Goal: Task Accomplishment & Management: Use online tool/utility

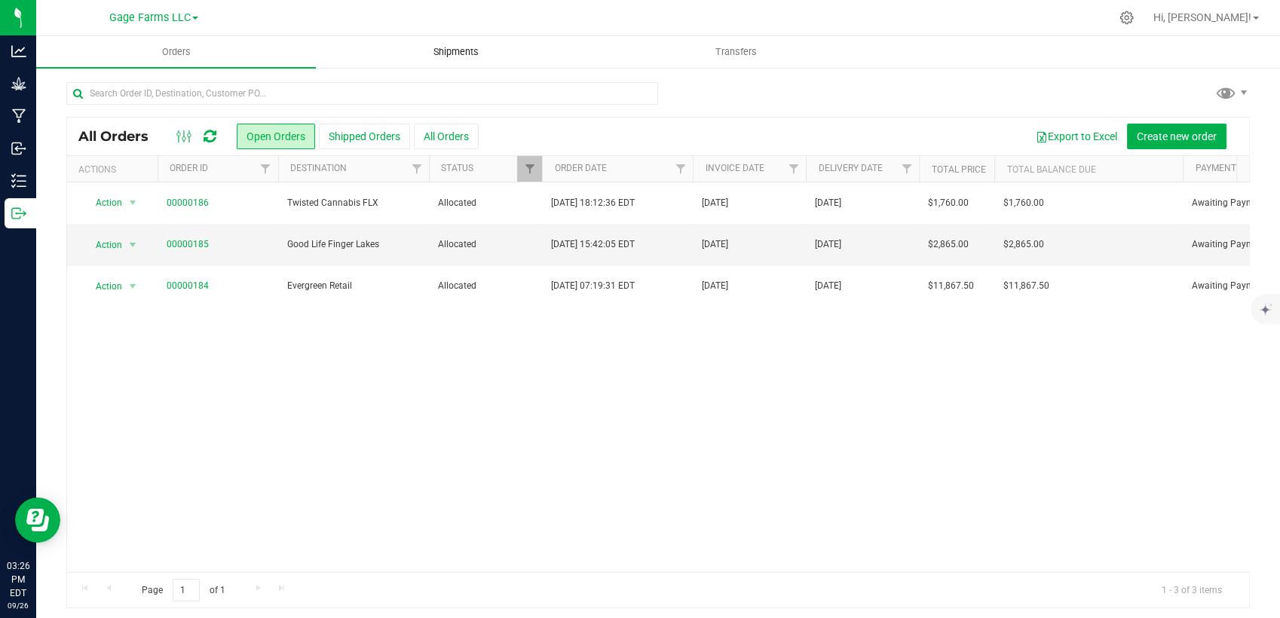
click at [451, 47] on span "Shipments" at bounding box center [456, 52] width 86 height 14
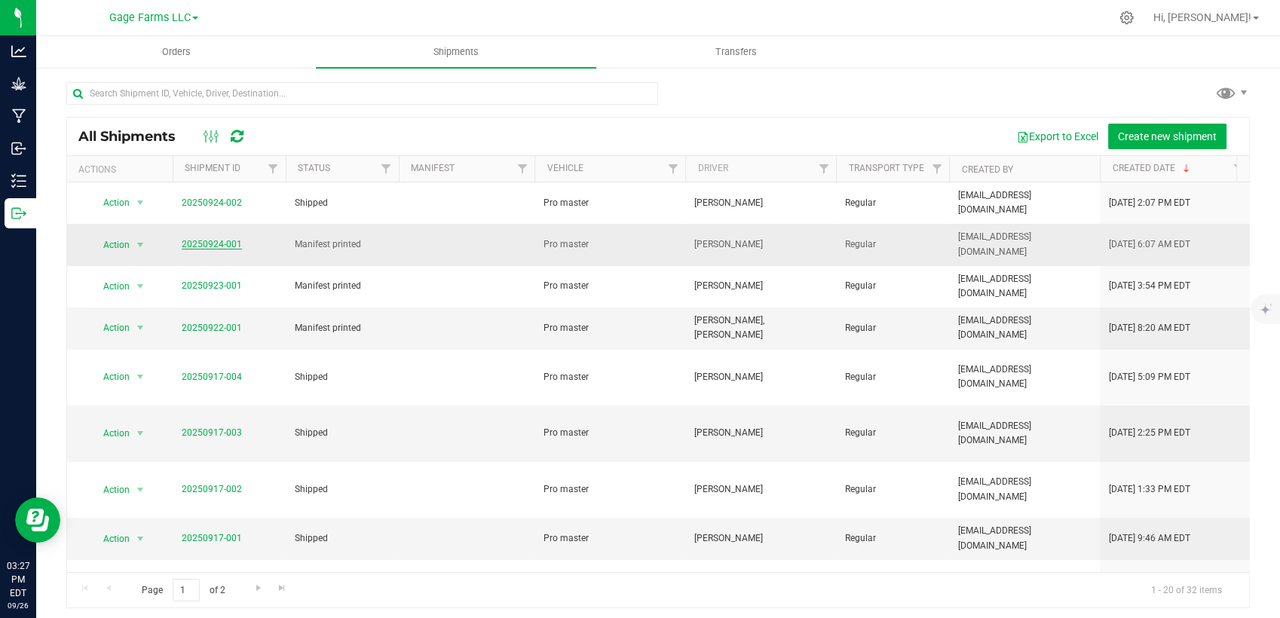
click at [217, 239] on link "20250924-001" at bounding box center [212, 244] width 60 height 11
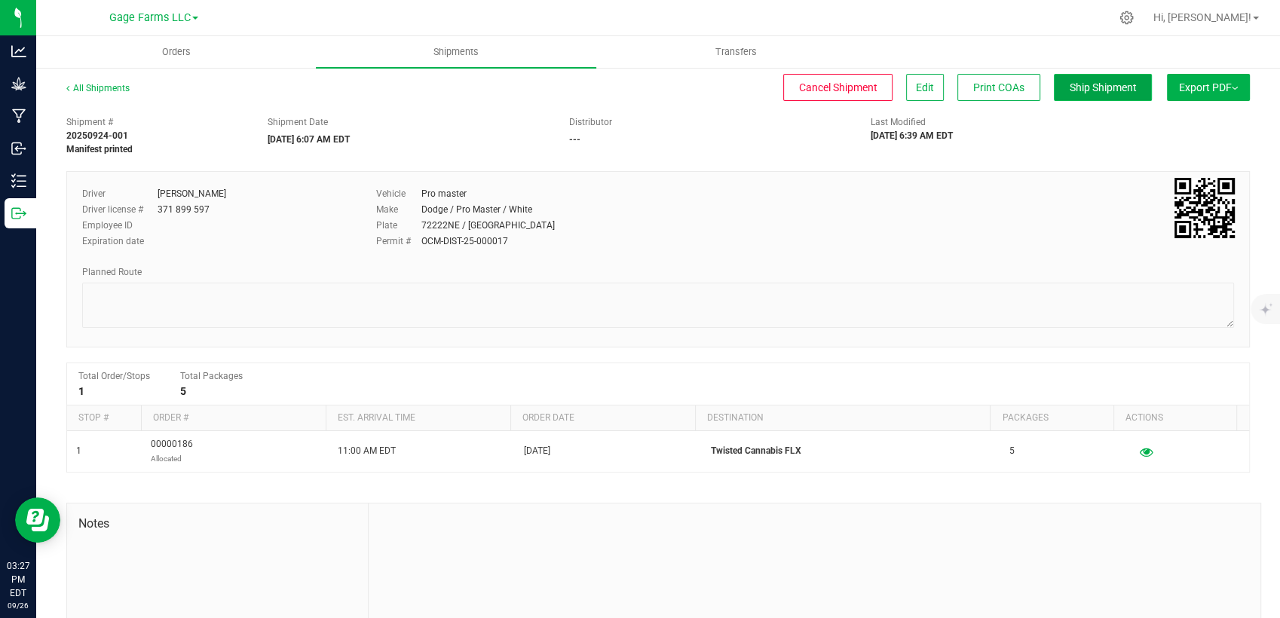
click at [1081, 75] on button "Ship Shipment" at bounding box center [1103, 87] width 98 height 27
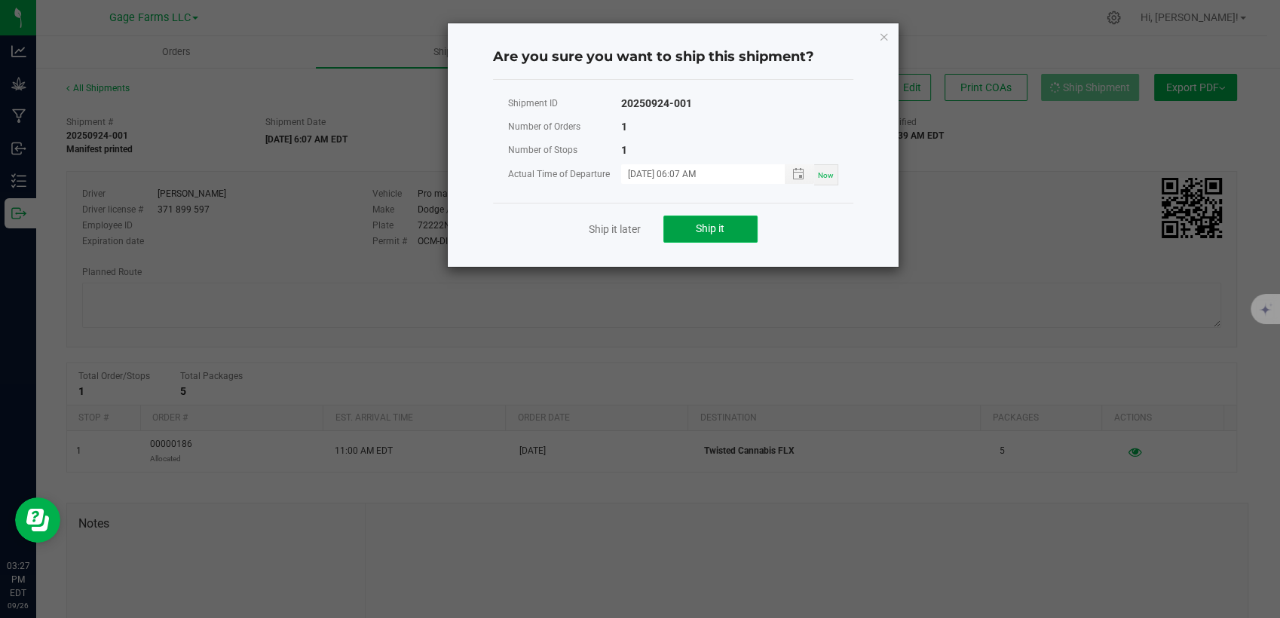
click at [698, 225] on span "Ship it" at bounding box center [710, 228] width 29 height 12
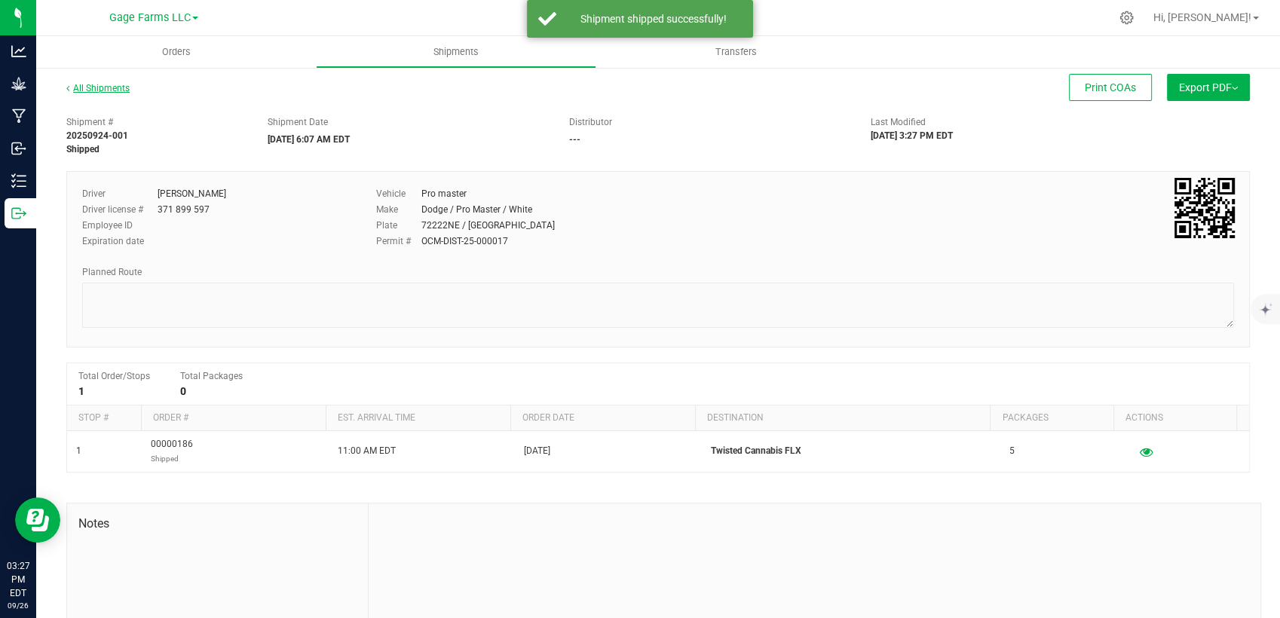
click at [106, 93] on link "All Shipments" at bounding box center [97, 88] width 63 height 11
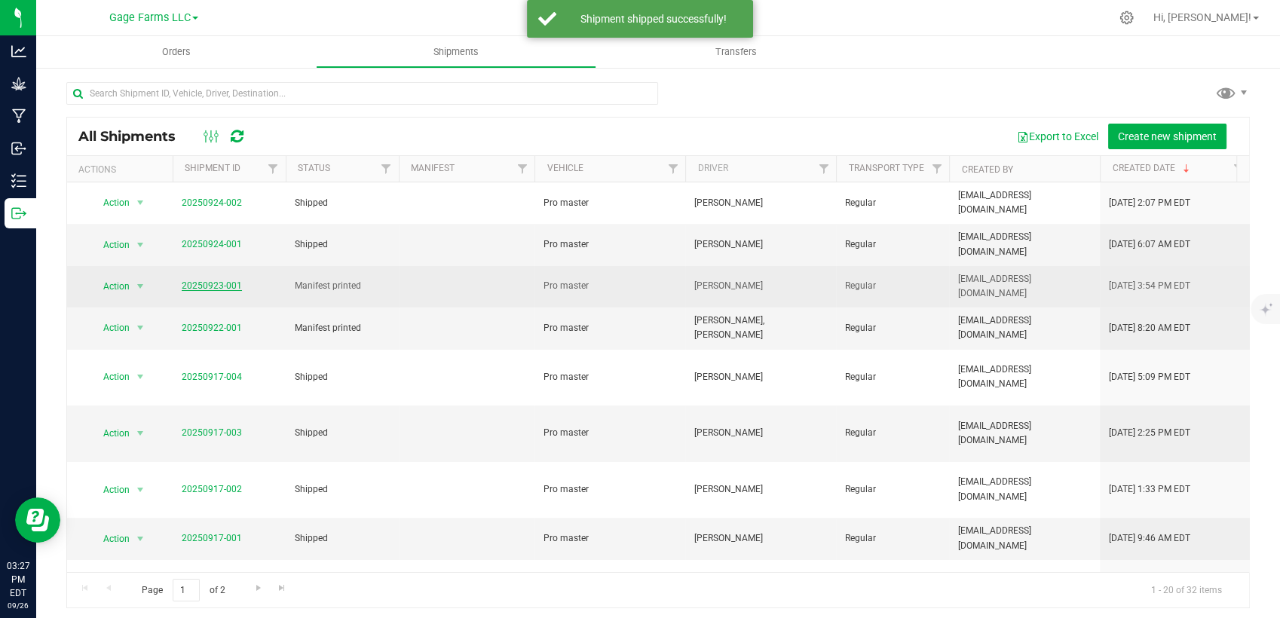
click at [212, 280] on link "20250923-001" at bounding box center [212, 285] width 60 height 11
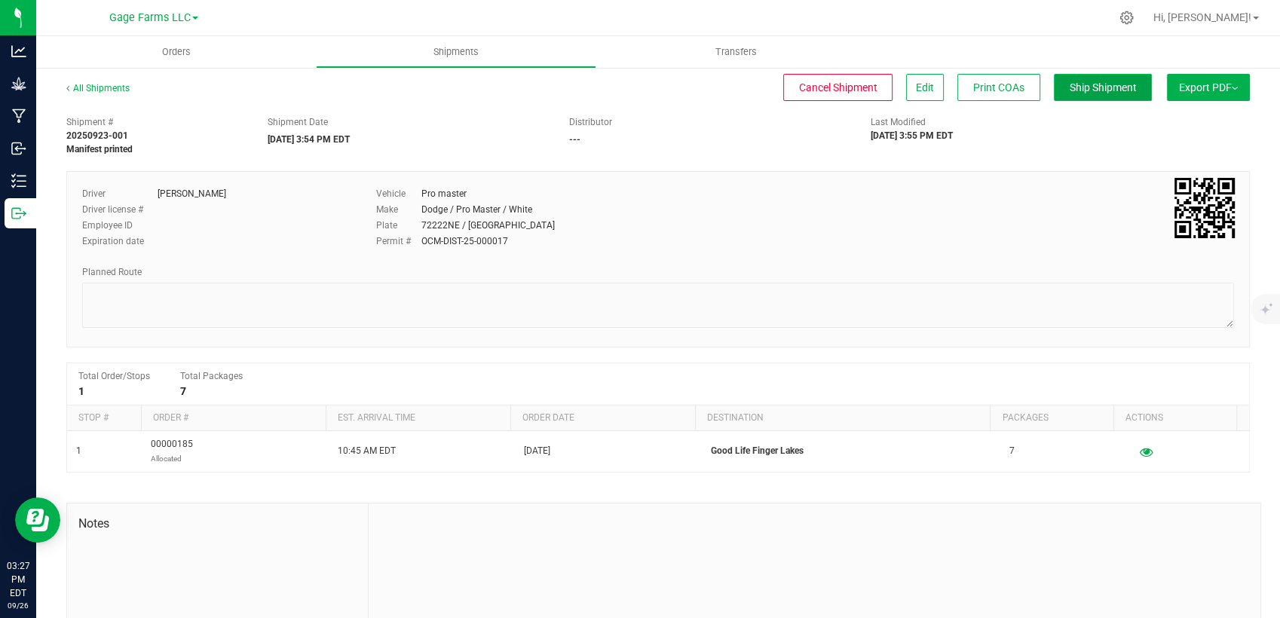
click at [1093, 75] on button "Ship Shipment" at bounding box center [1103, 87] width 98 height 27
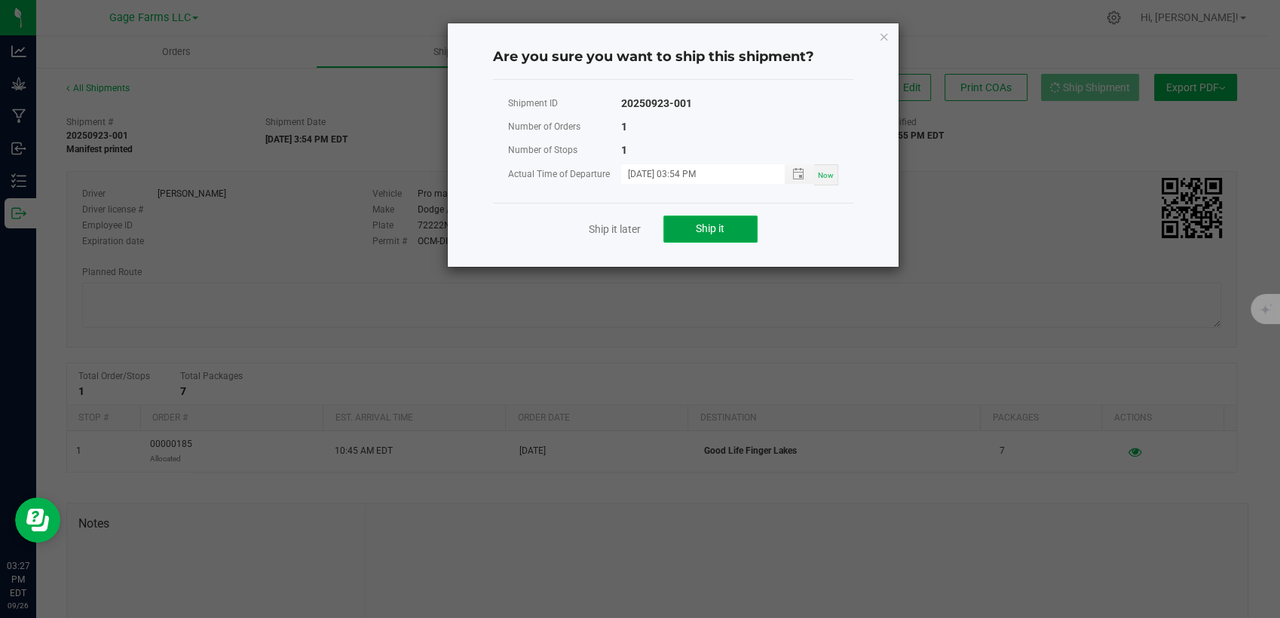
click at [682, 226] on button "Ship it" at bounding box center [710, 229] width 94 height 27
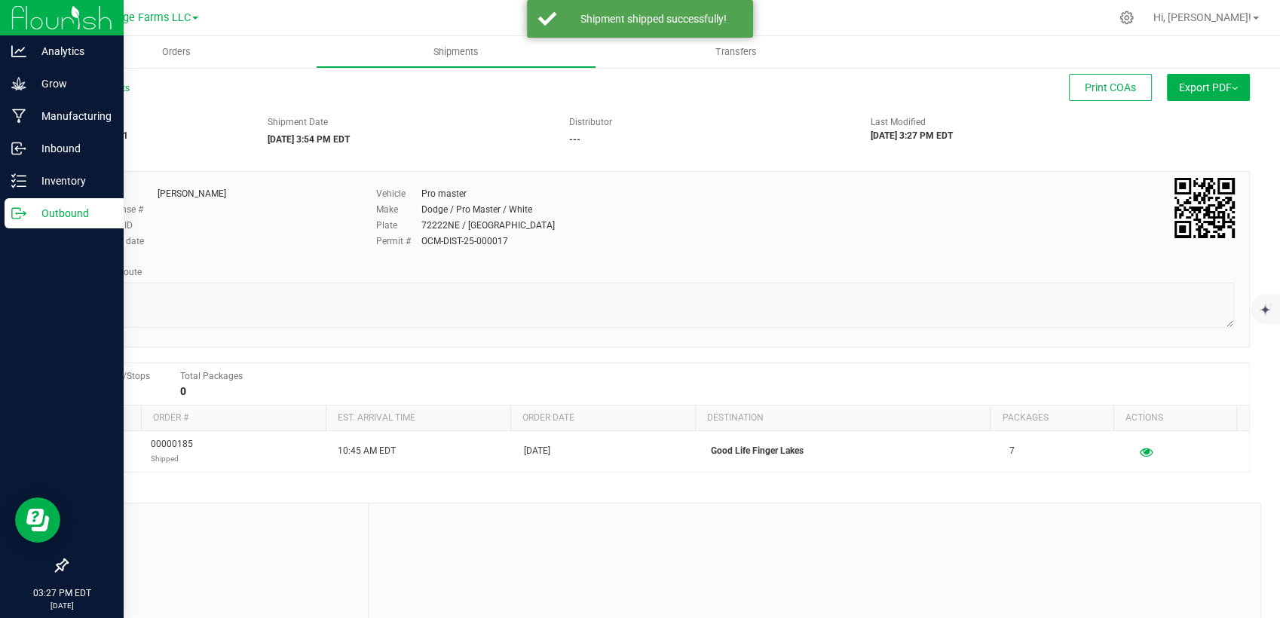
click at [54, 207] on p "Outbound" at bounding box center [71, 213] width 90 height 18
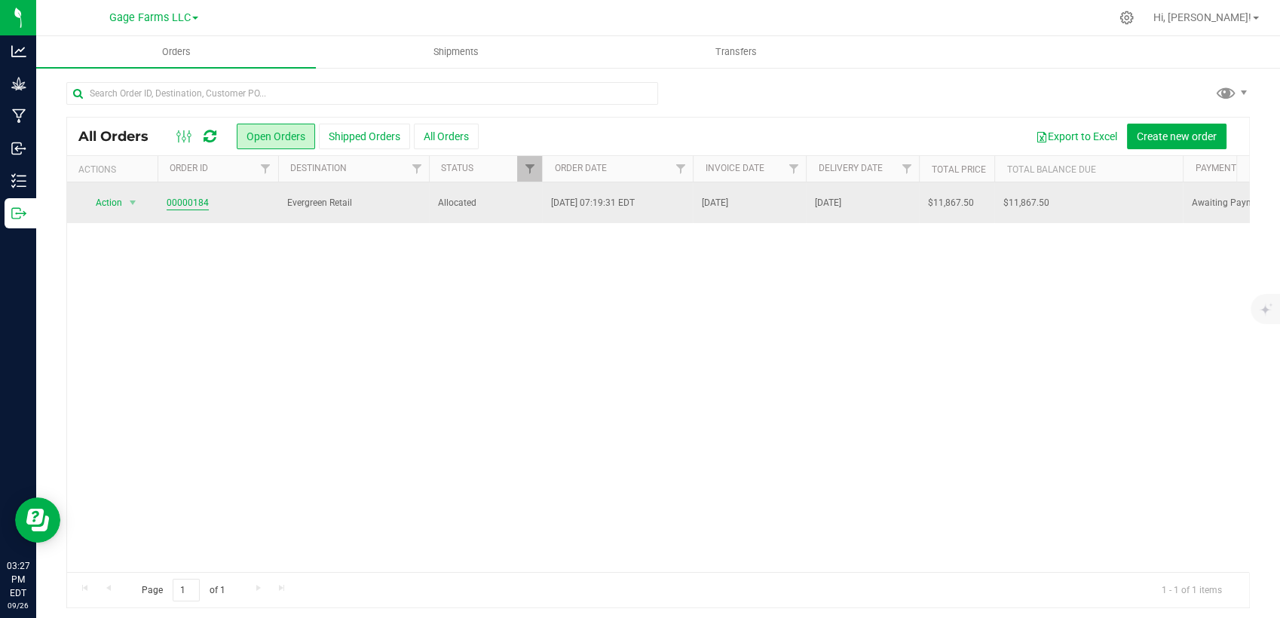
click at [185, 196] on link "00000184" at bounding box center [188, 203] width 42 height 14
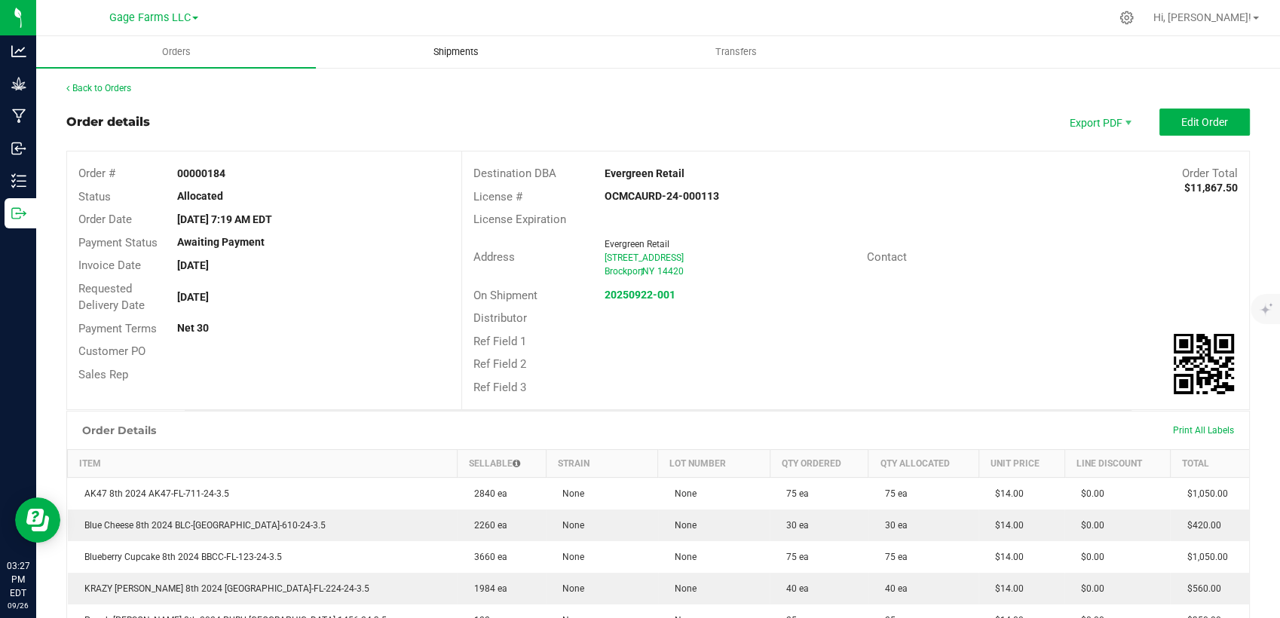
click at [479, 55] on span "Shipments" at bounding box center [456, 52] width 86 height 14
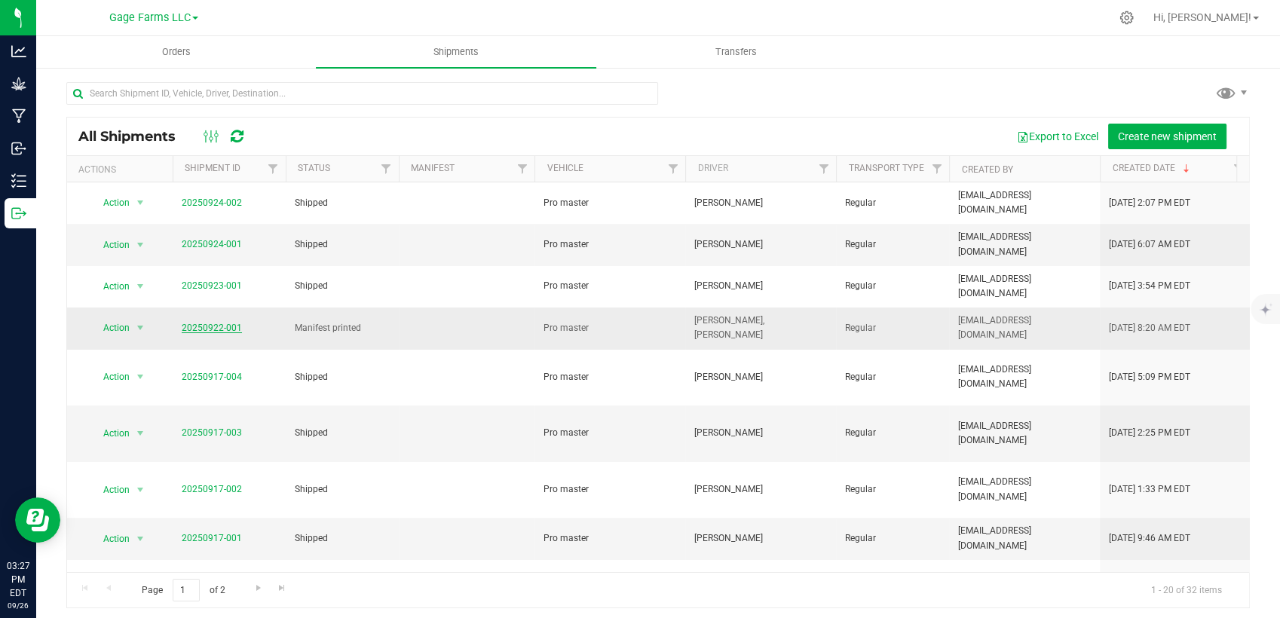
click at [213, 323] on link "20250922-001" at bounding box center [212, 328] width 60 height 11
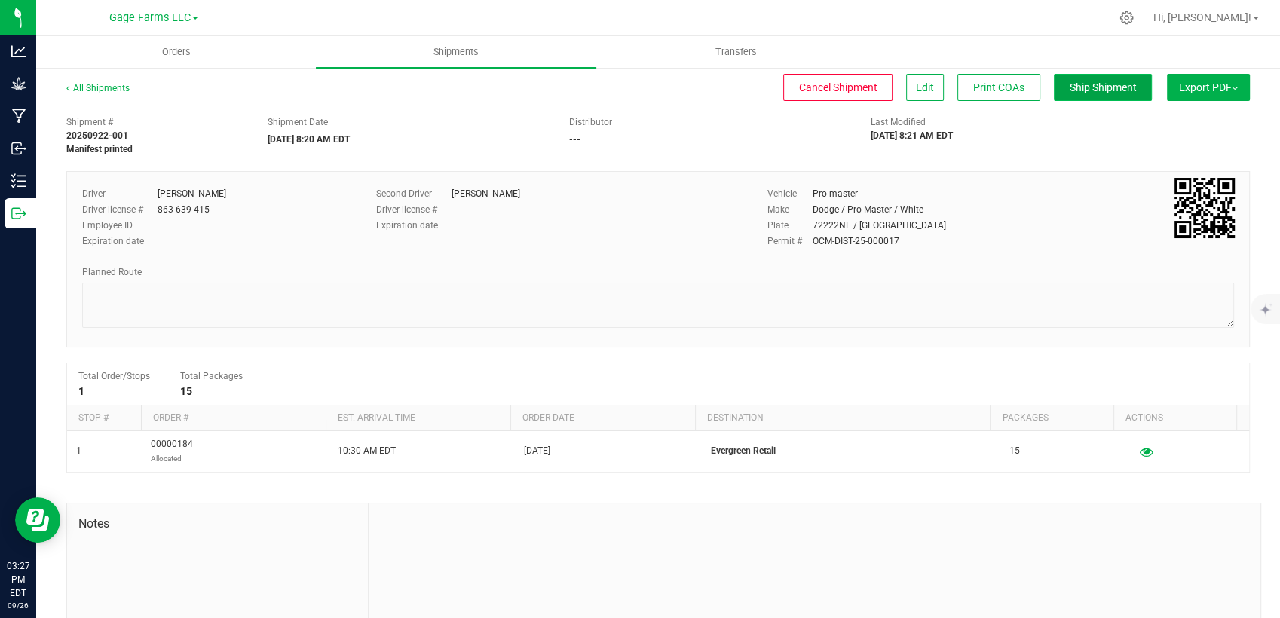
click at [1072, 84] on span "Ship Shipment" at bounding box center [1103, 87] width 67 height 12
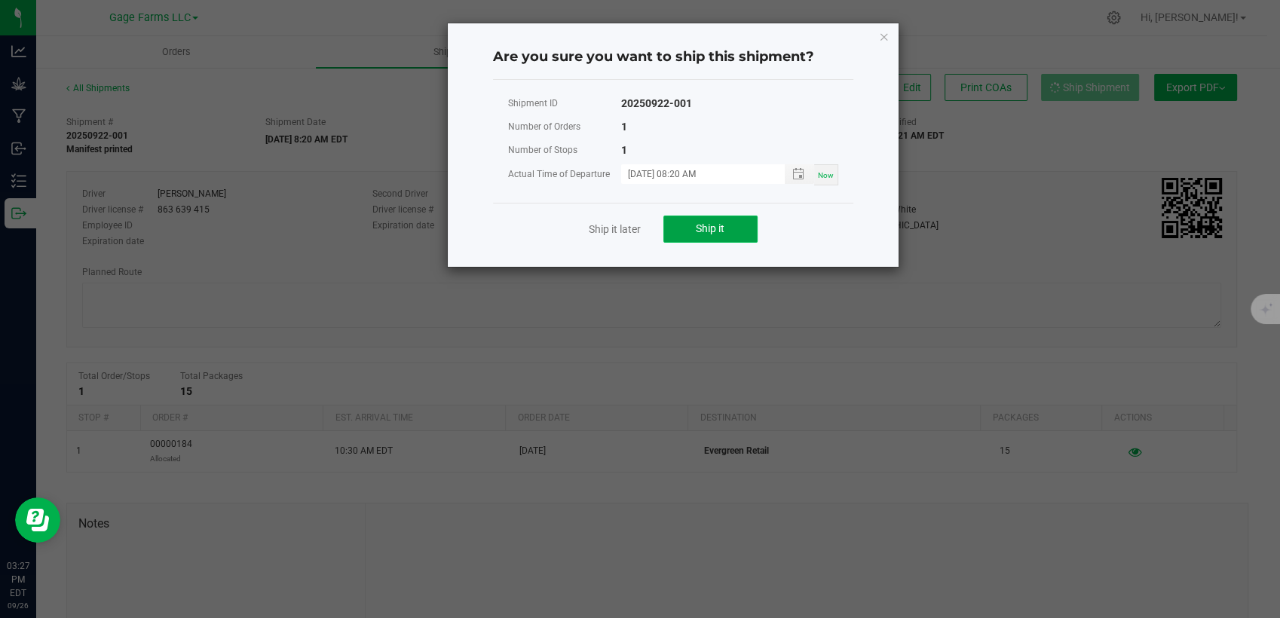
click at [694, 231] on button "Ship it" at bounding box center [710, 229] width 94 height 27
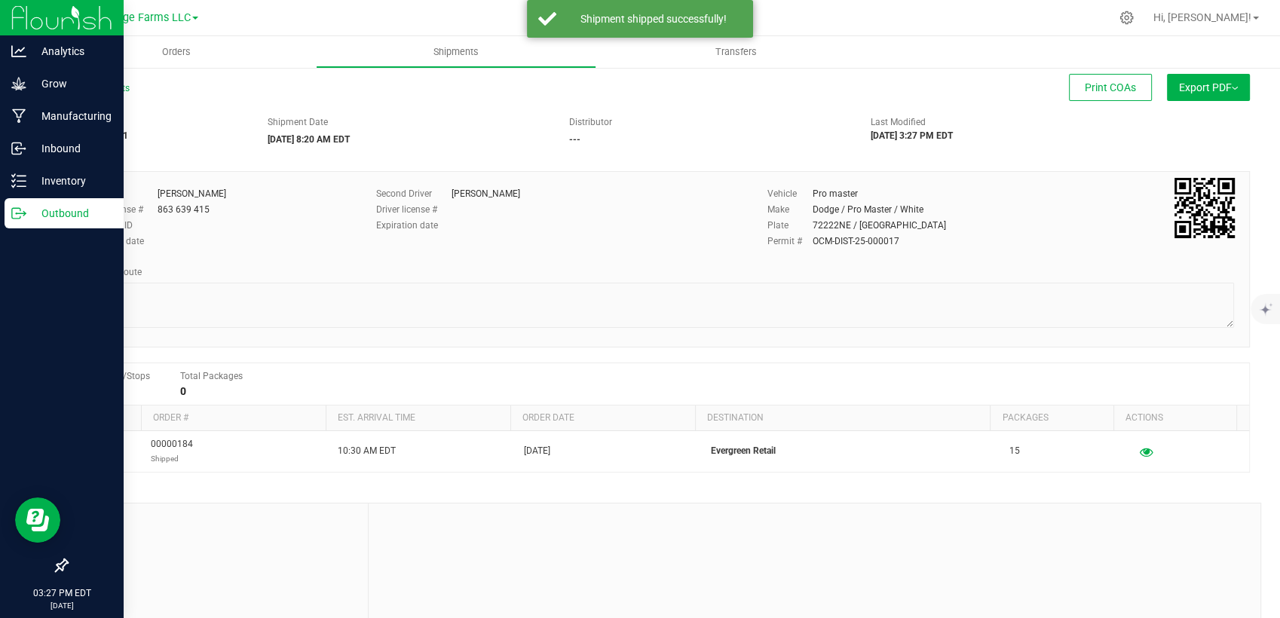
click at [49, 212] on p "Outbound" at bounding box center [71, 213] width 90 height 18
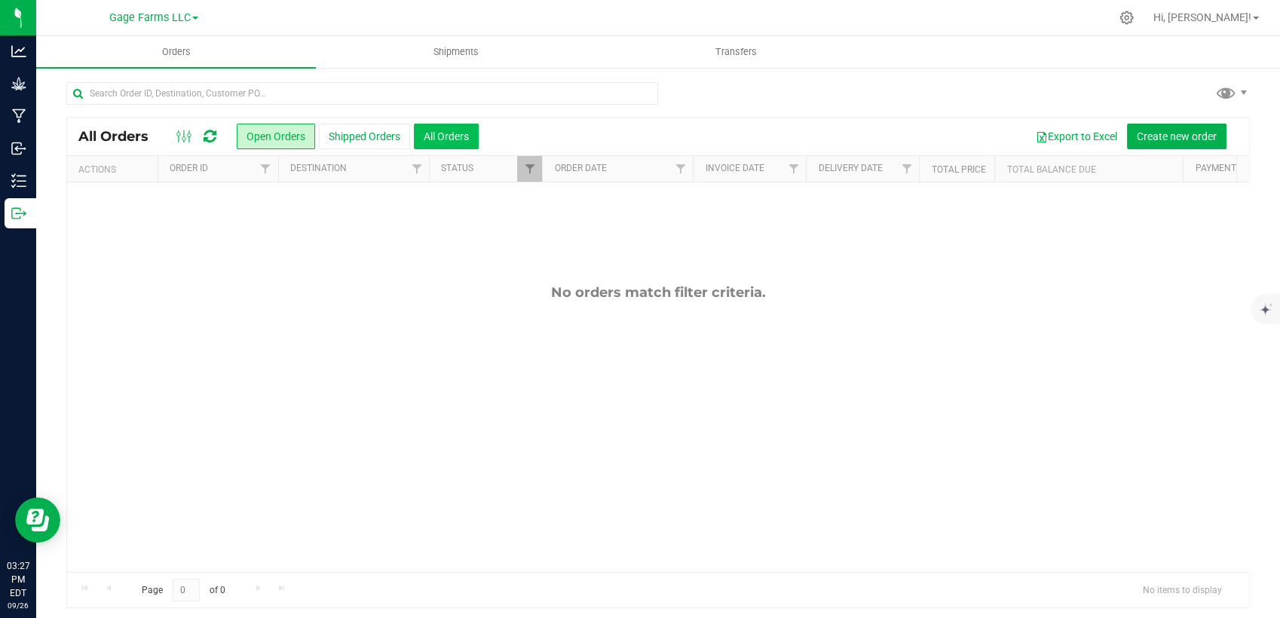
click at [455, 130] on button "All Orders" at bounding box center [446, 137] width 65 height 26
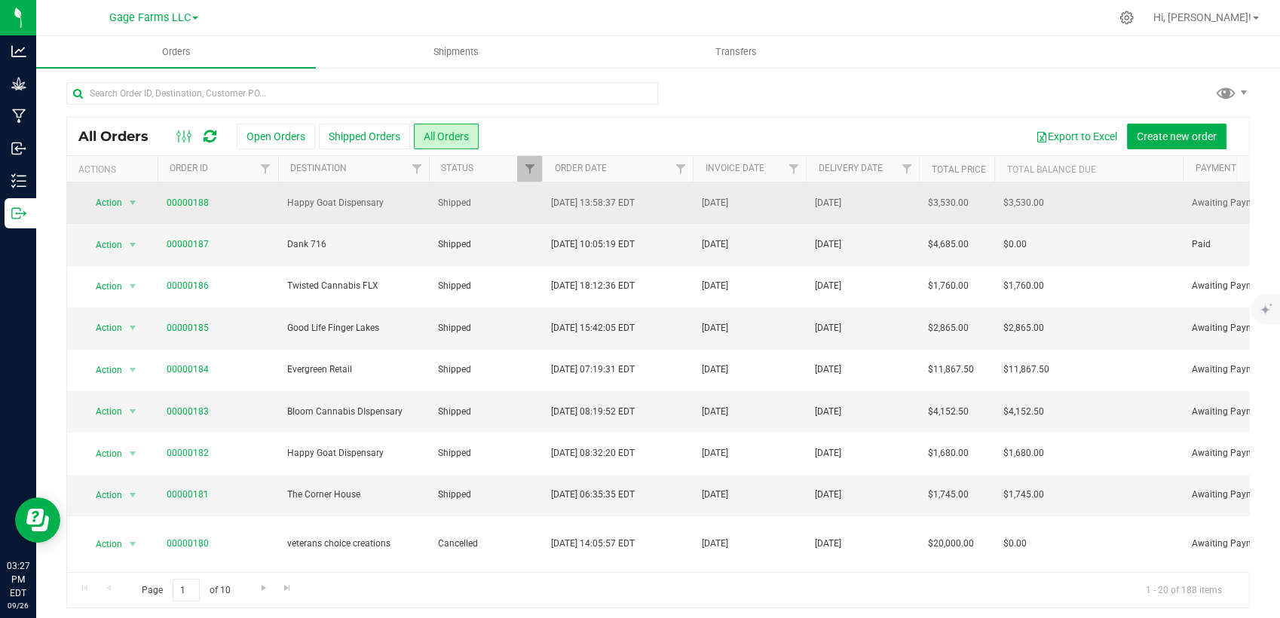
click at [768, 204] on td "[DATE]" at bounding box center [749, 202] width 113 height 41
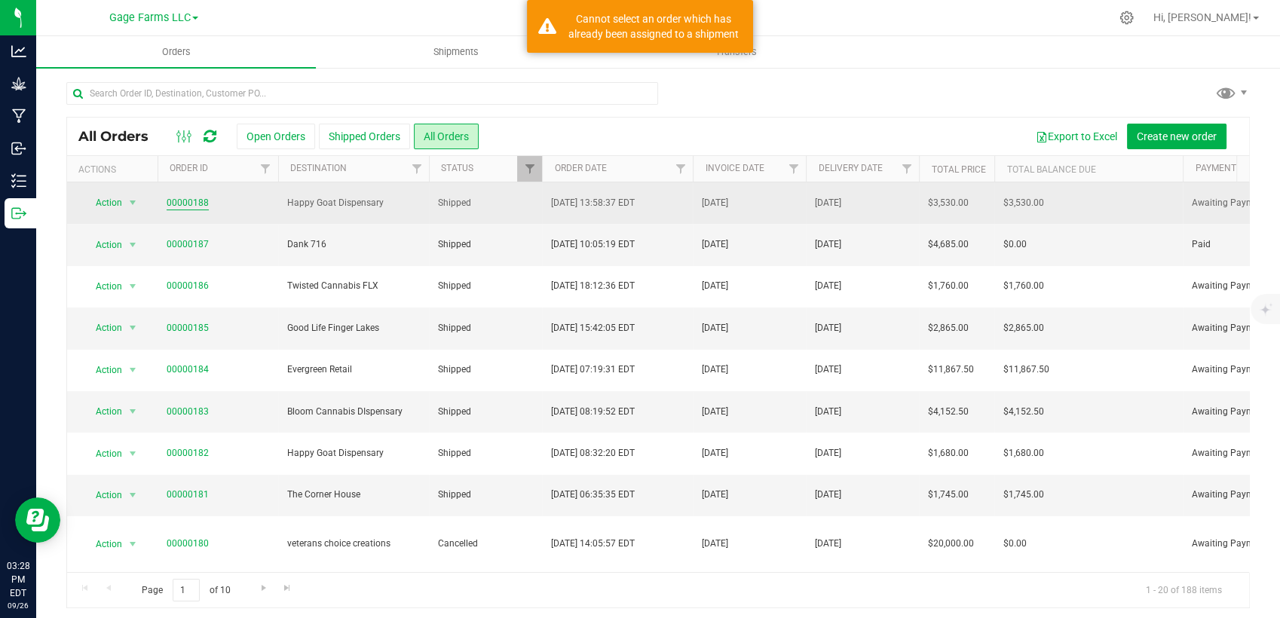
click at [185, 196] on link "00000188" at bounding box center [188, 203] width 42 height 14
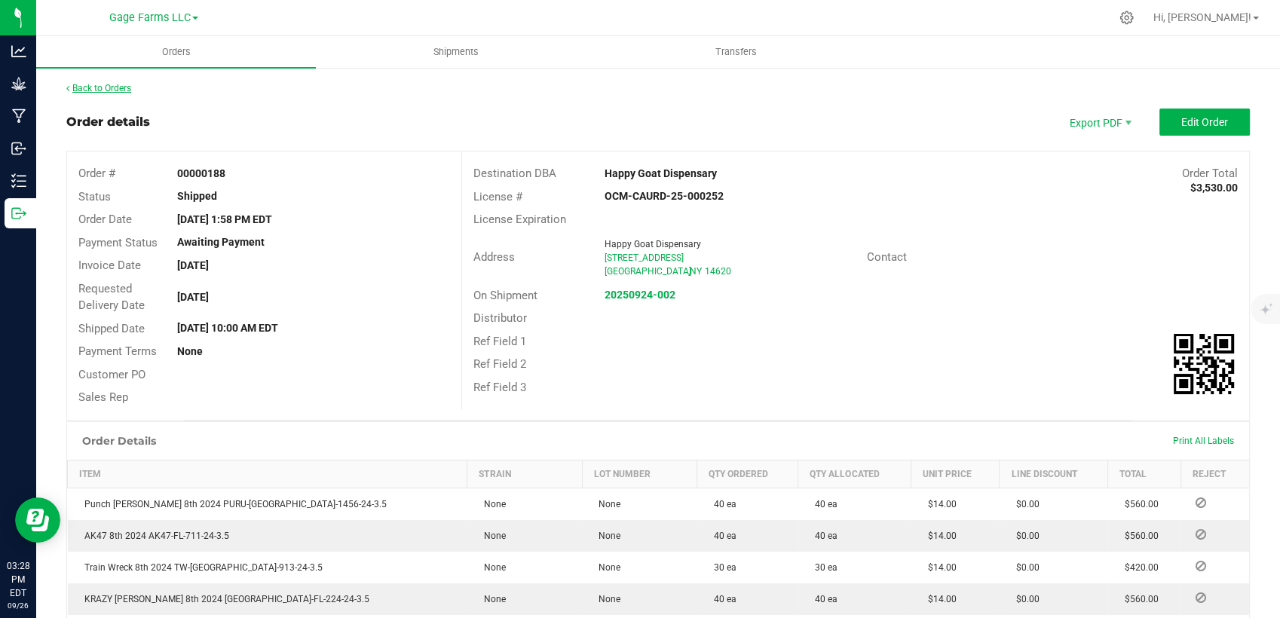
click at [118, 88] on link "Back to Orders" at bounding box center [98, 88] width 65 height 11
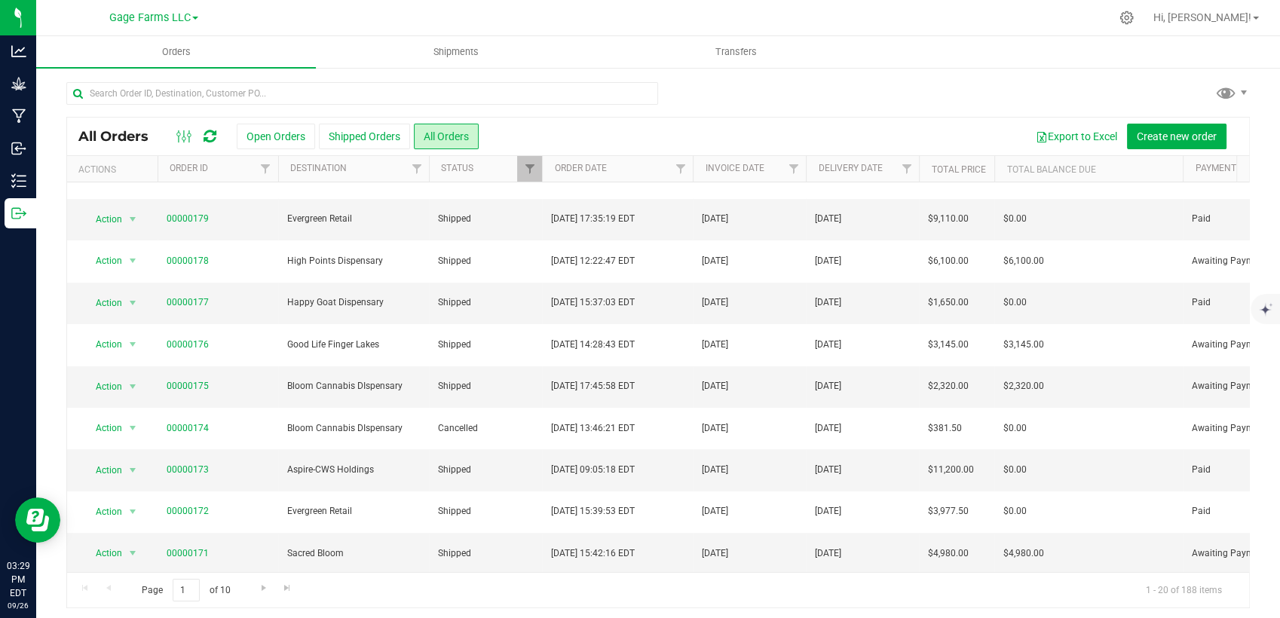
scroll to position [381, 0]
